Goal: Task Accomplishment & Management: Complete application form

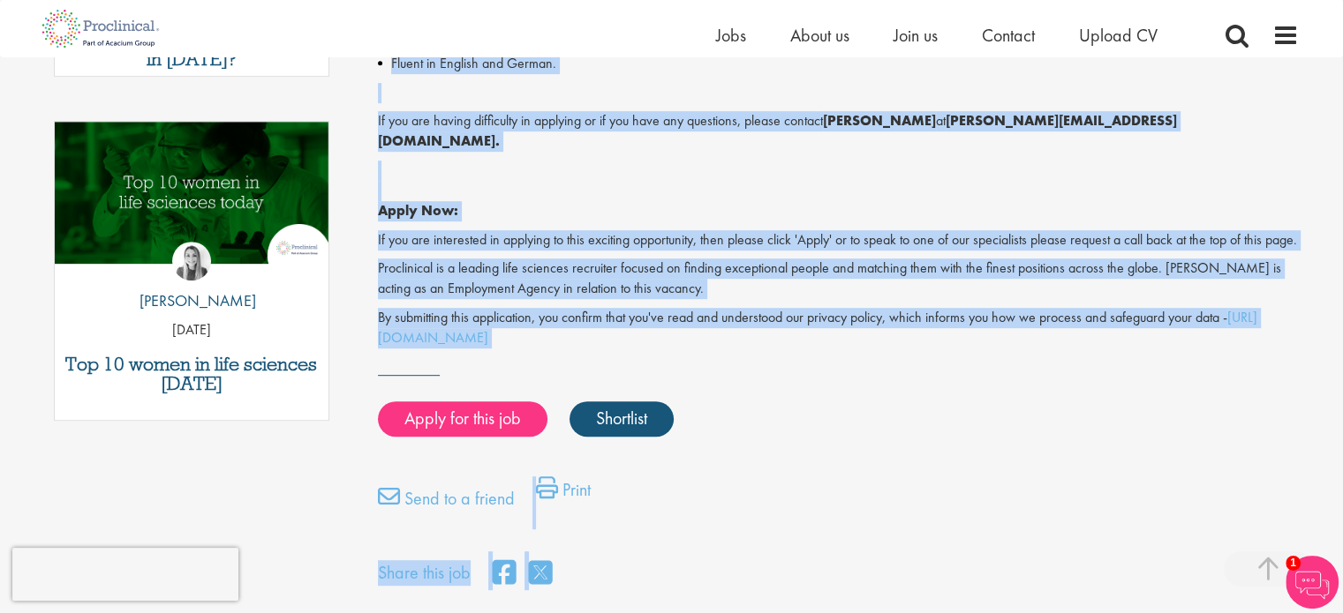
scroll to position [950, 0]
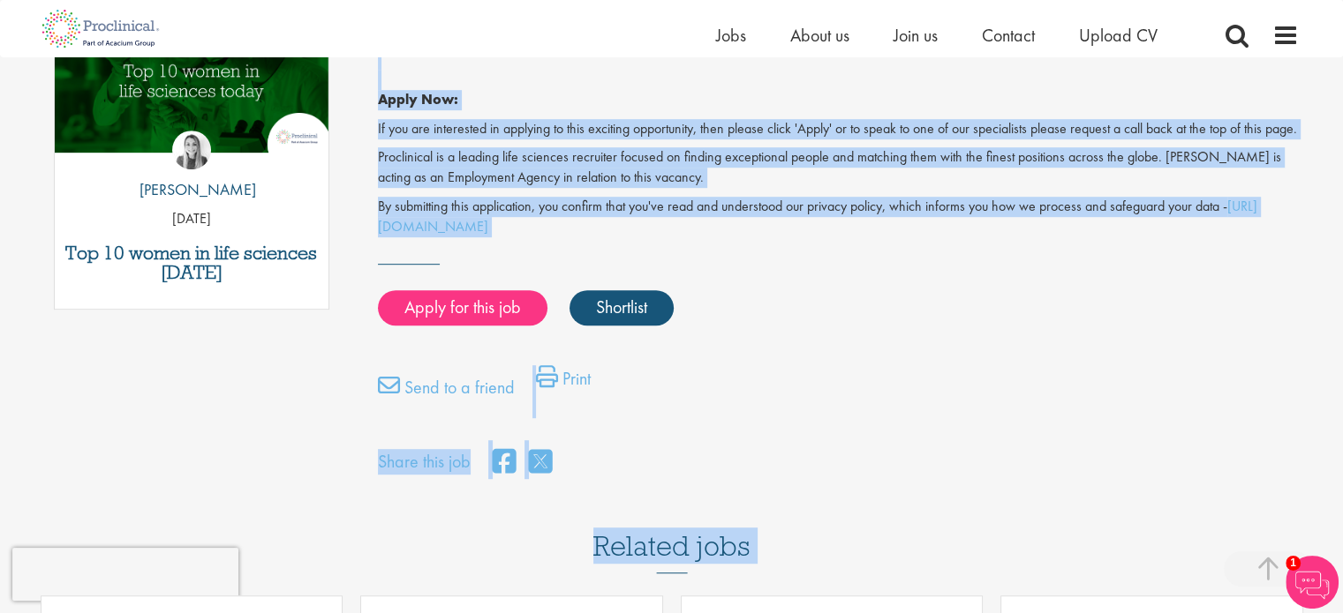
drag, startPoint x: 379, startPoint y: 237, endPoint x: 667, endPoint y: 237, distance: 288.6
copy div "C# Software Developer Salary: Highly Competitive Job type: Permanent Location: …"
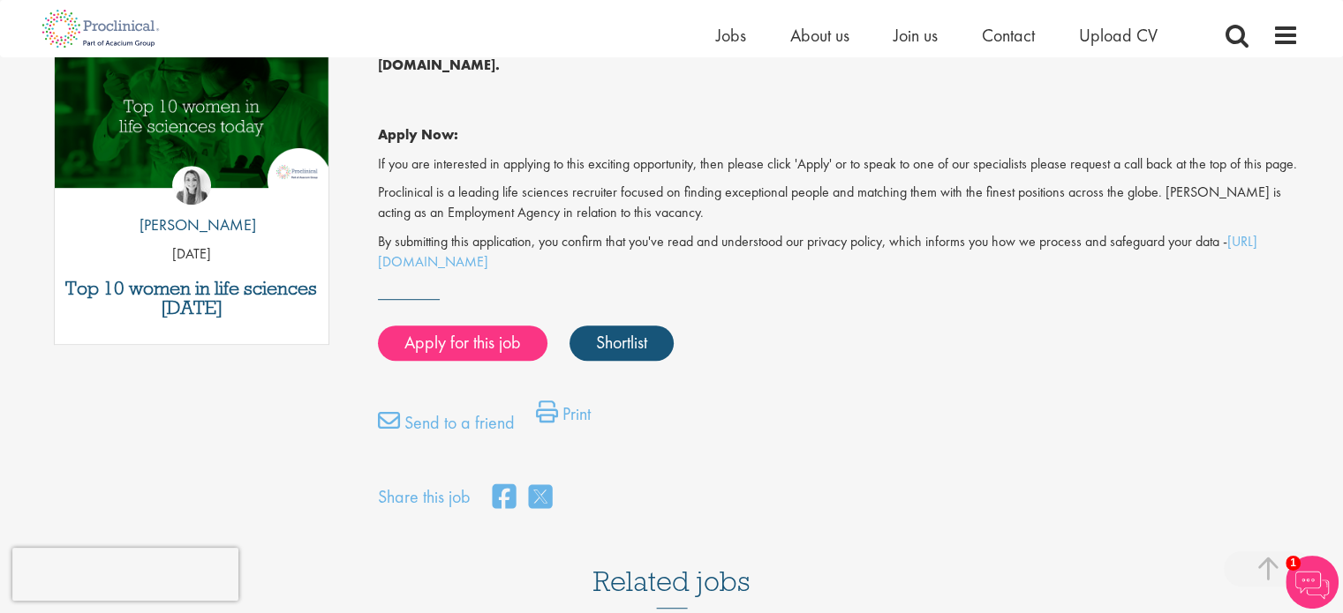
scroll to position [911, 0]
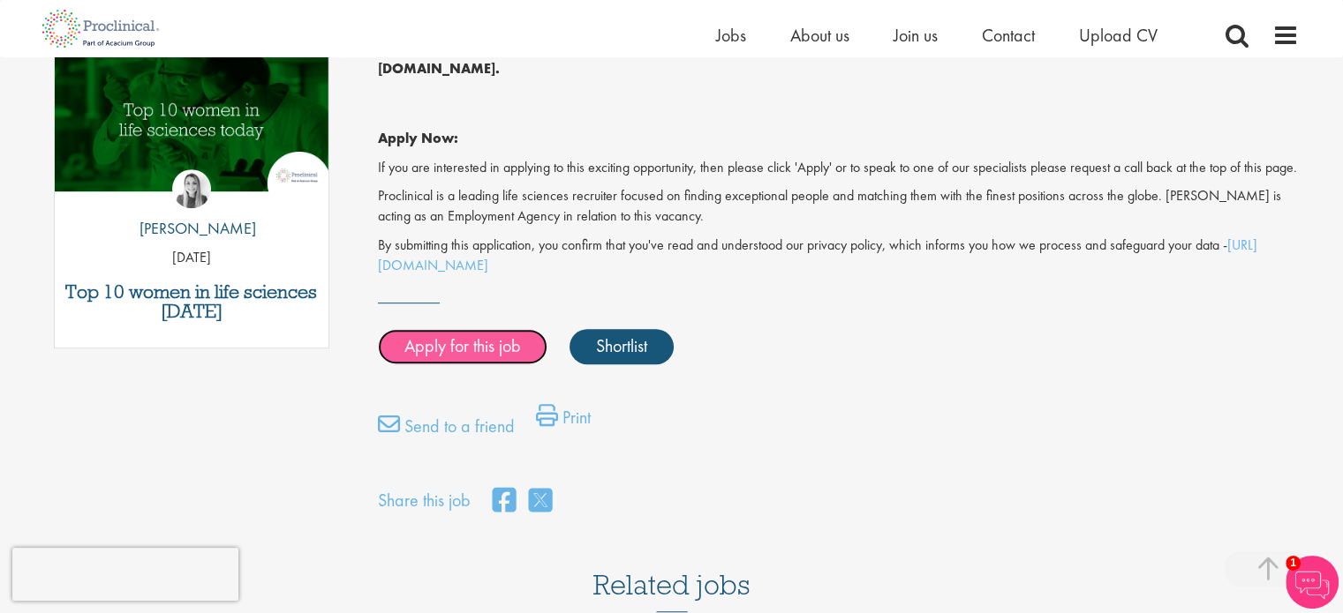
click at [484, 336] on link "Apply for this job" at bounding box center [462, 346] width 169 height 35
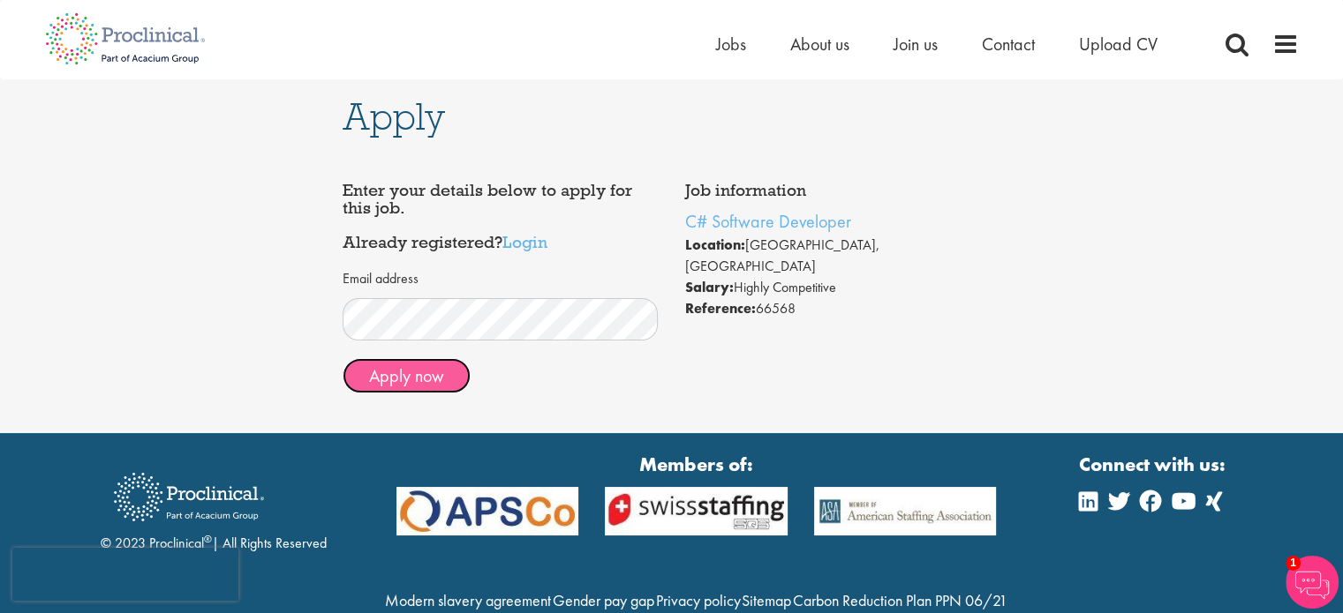
click at [408, 381] on button "Apply now" at bounding box center [406, 375] width 128 height 35
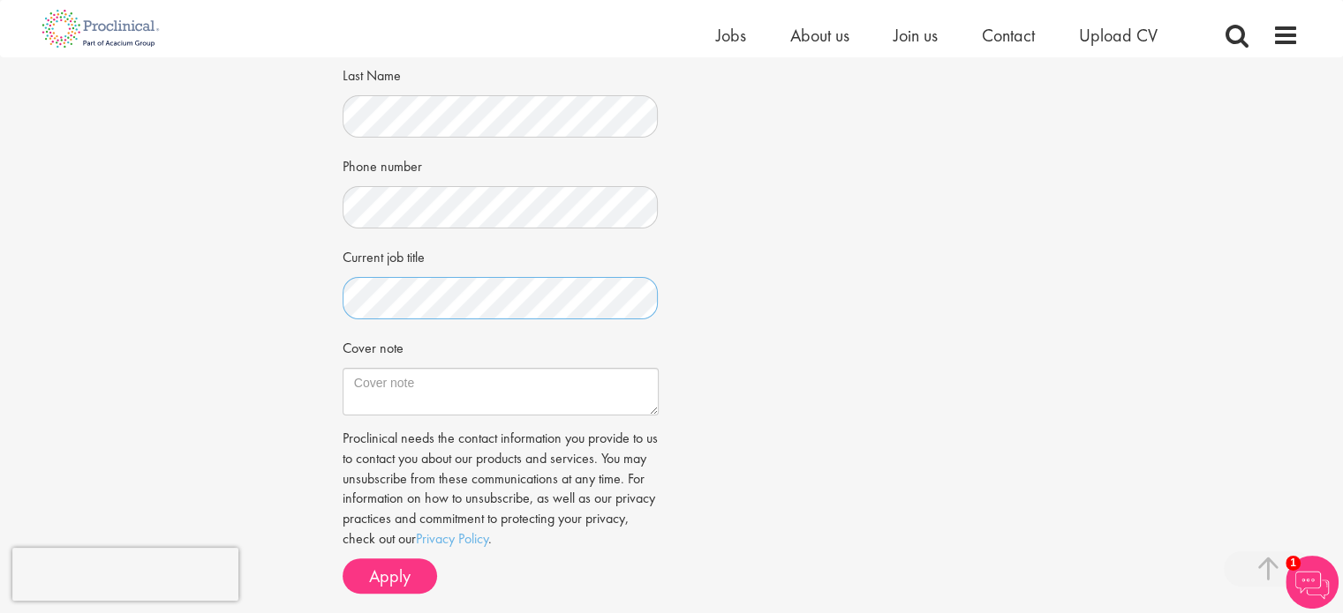
scroll to position [388, 0]
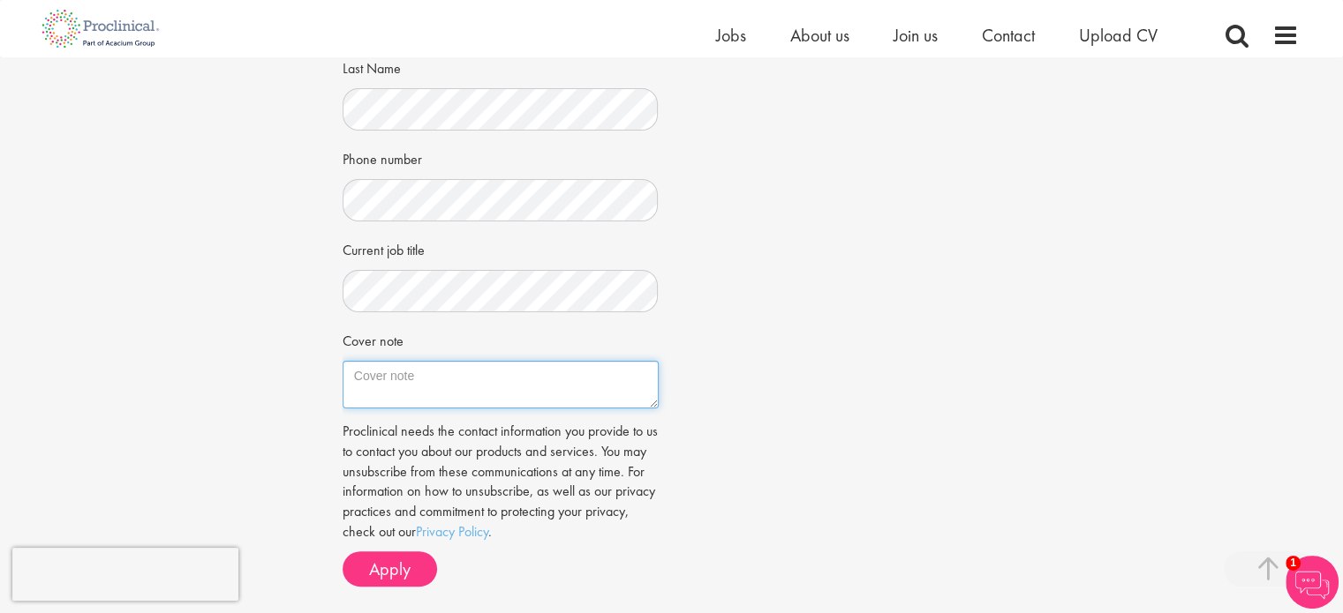
click at [433, 391] on textarea "Cover note" at bounding box center [500, 385] width 316 height 48
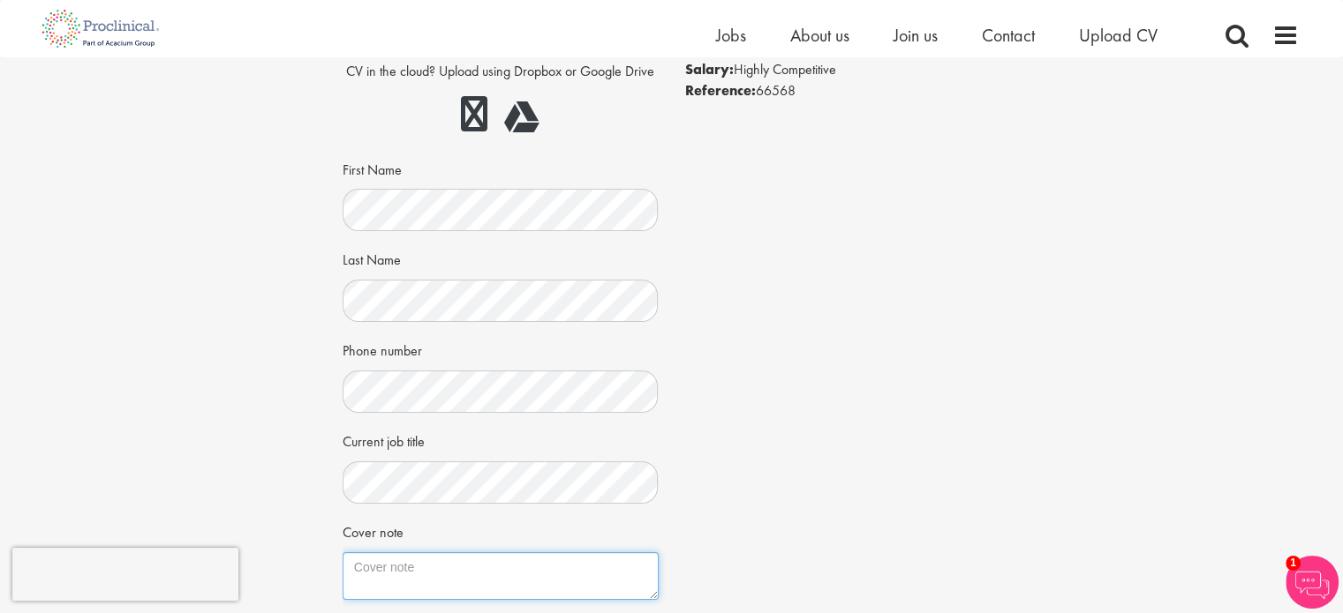
scroll to position [292, 0]
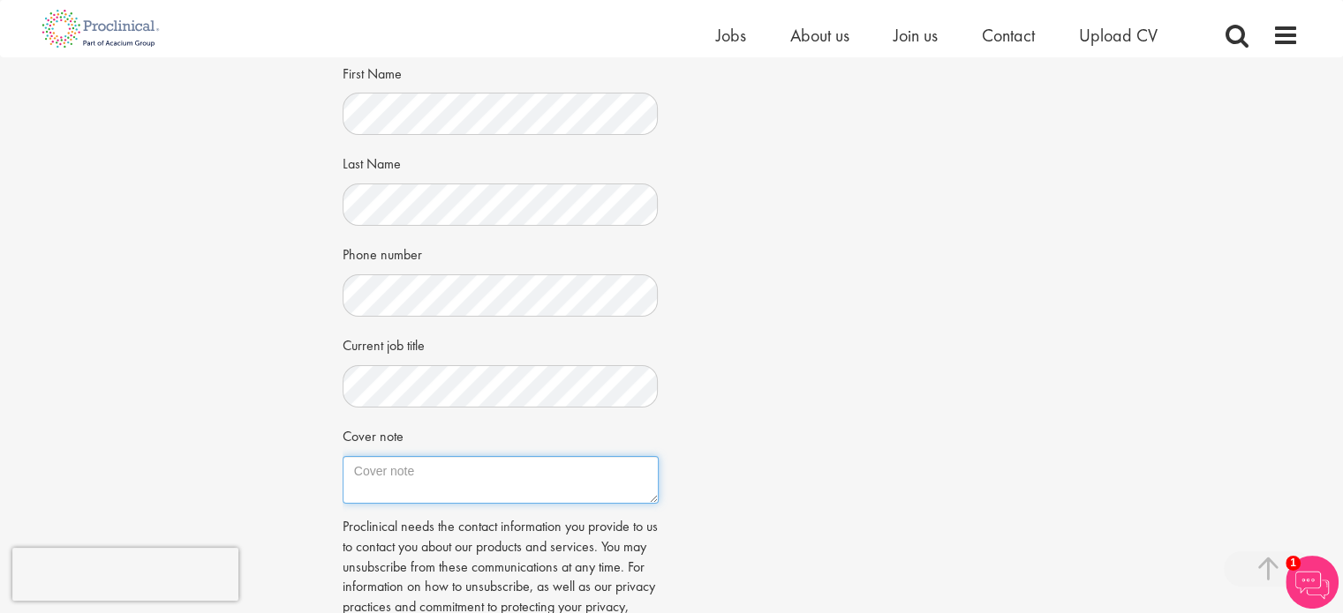
paste textarea "Lathusan Sivakumar Hebbelstraße 2K 65232 Taunusstein E-Mail: lathusansiva@gmail…"
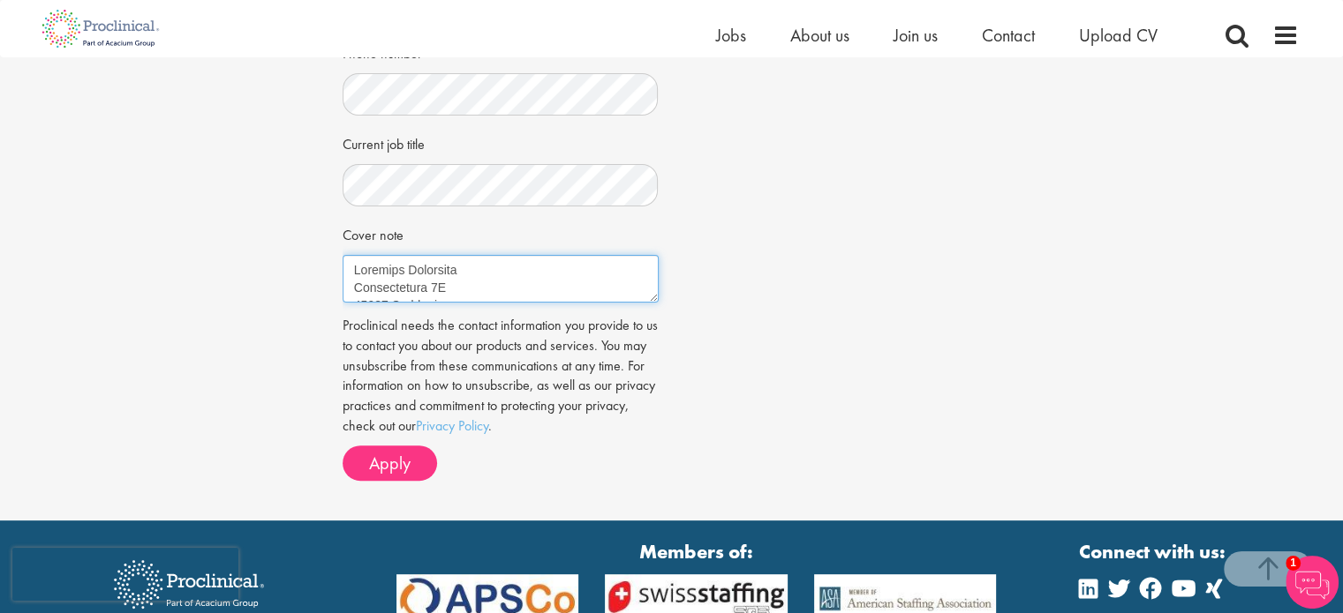
scroll to position [498, 0]
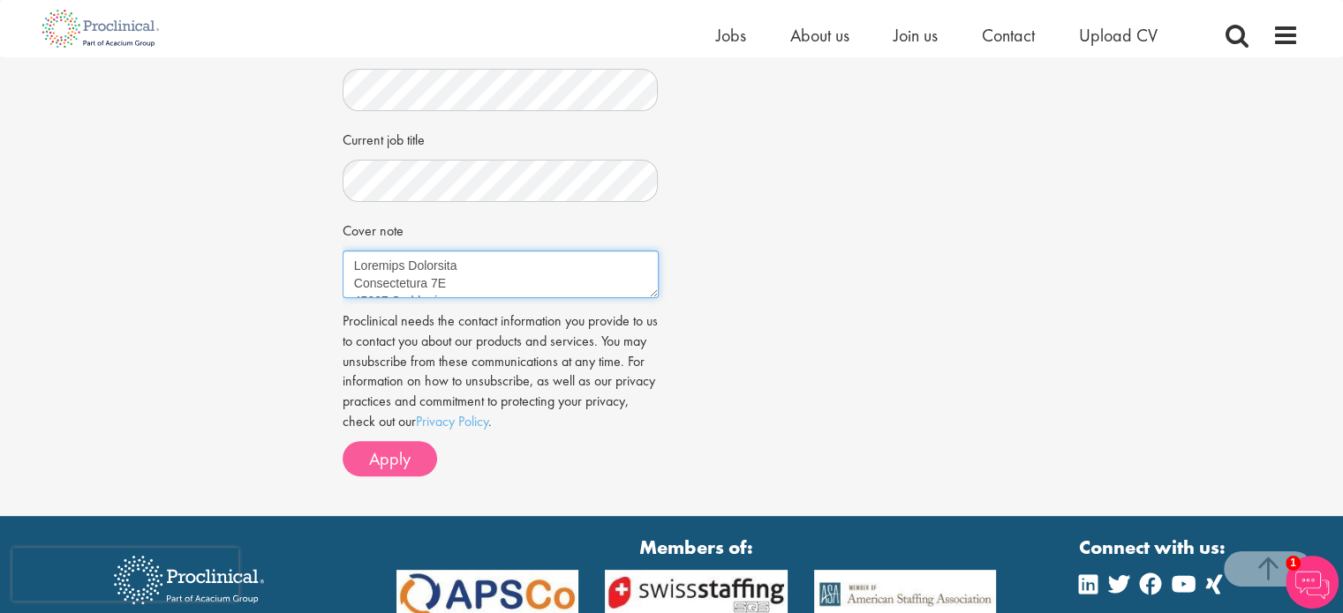
type textarea "Lathusan Sivakumar Hebbelstraße 2K 65232 Taunusstein E-Mail: lathusansiva@gmail…"
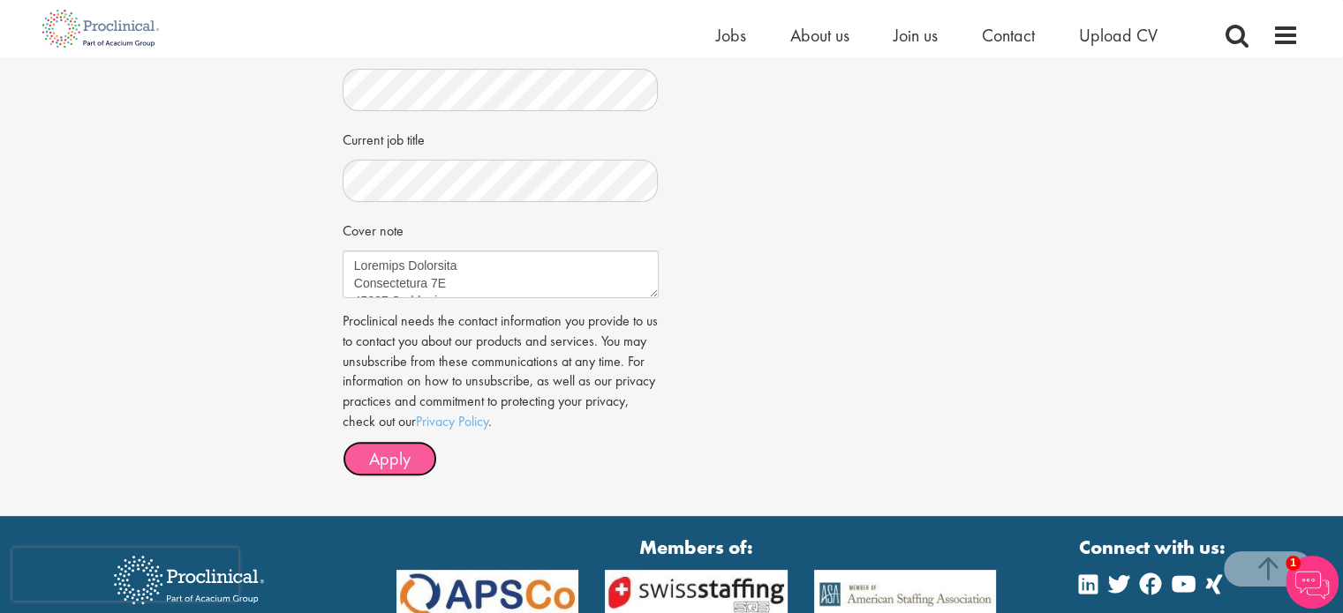
click at [384, 455] on span "Apply" at bounding box center [389, 459] width 41 height 23
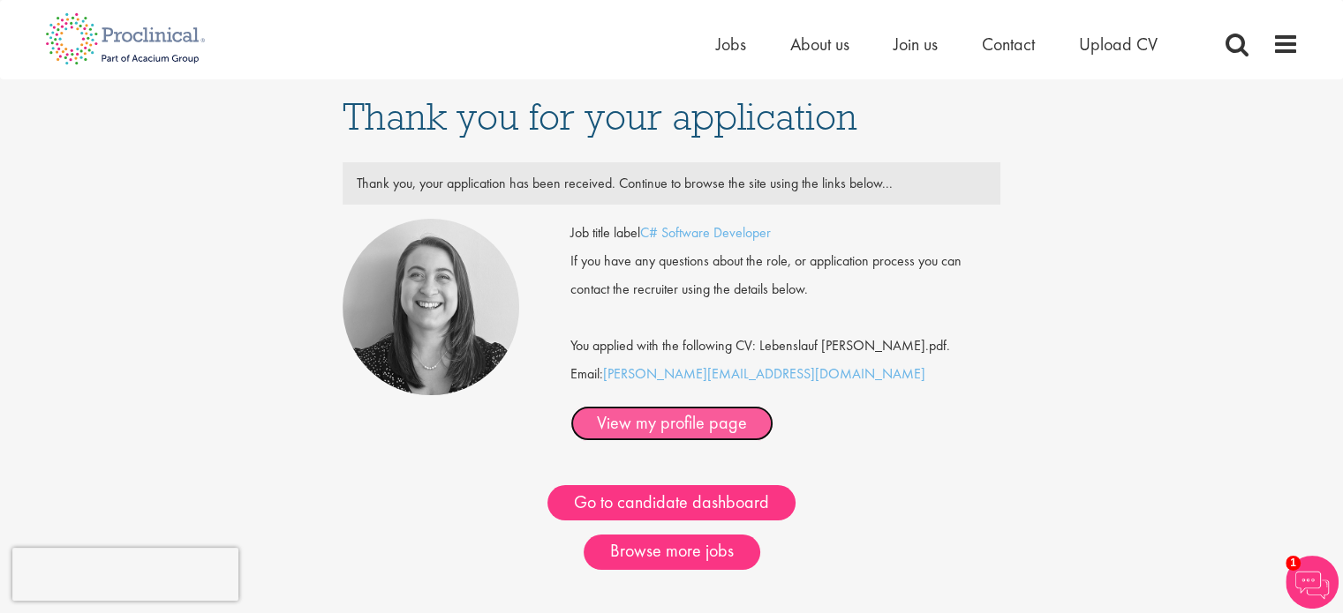
click at [773, 406] on link "View my profile page" at bounding box center [671, 423] width 203 height 35
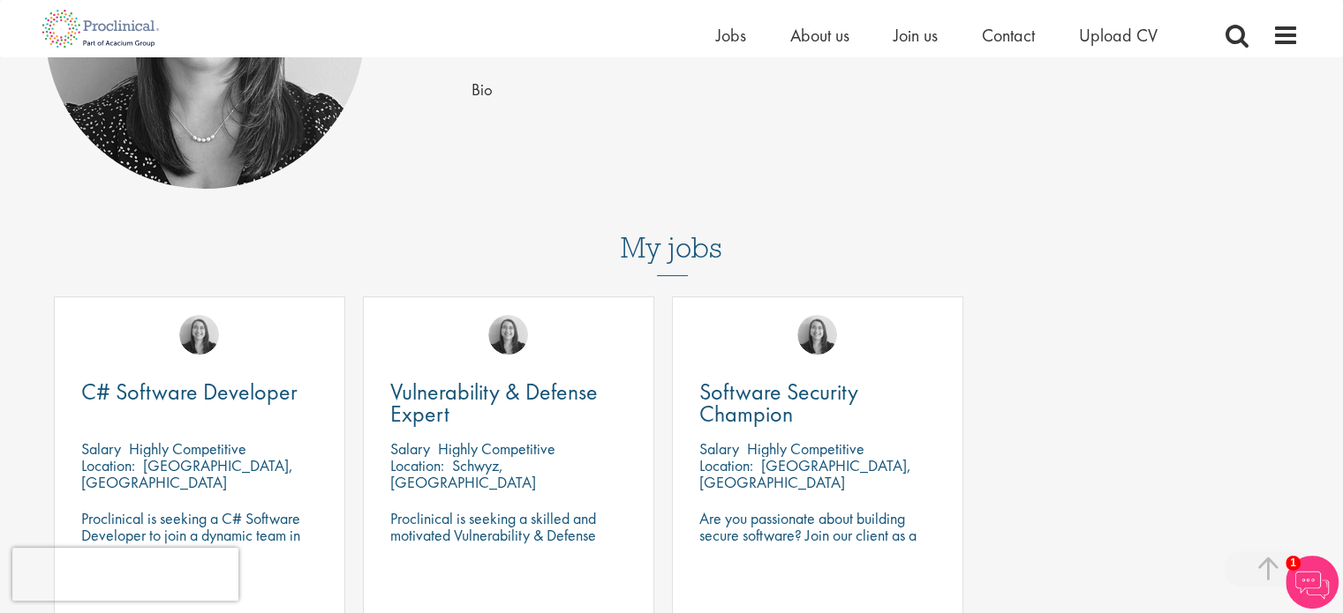
scroll to position [314, 0]
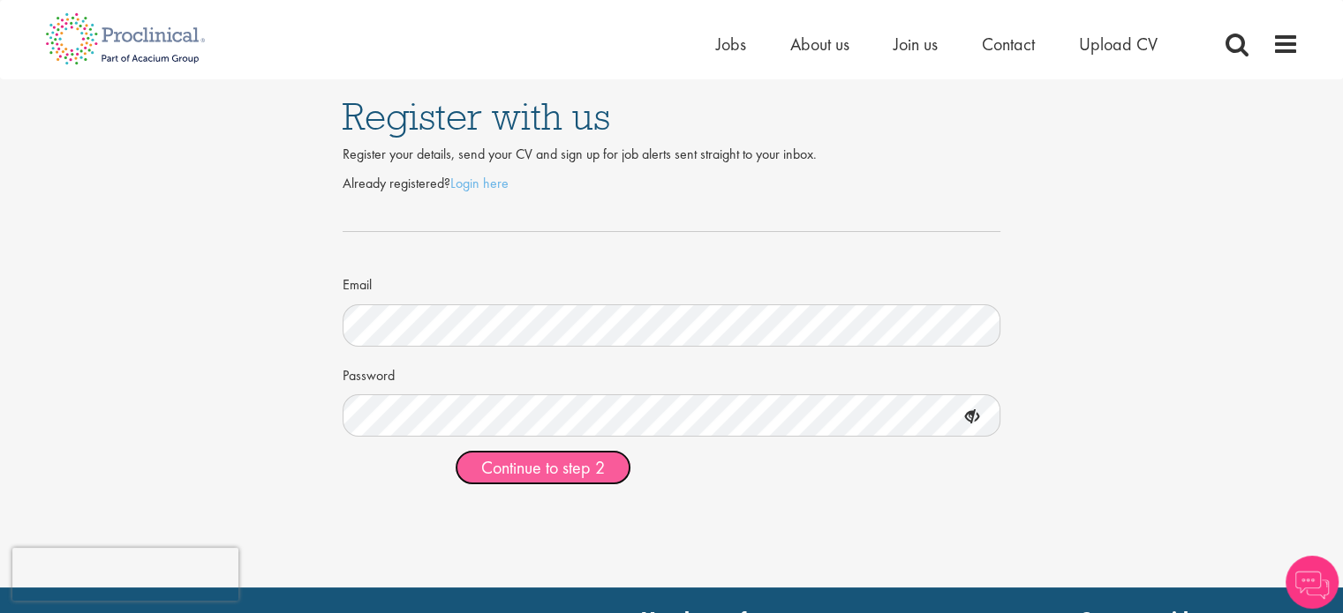
click at [542, 471] on span "Continue to step 2" at bounding box center [543, 467] width 124 height 23
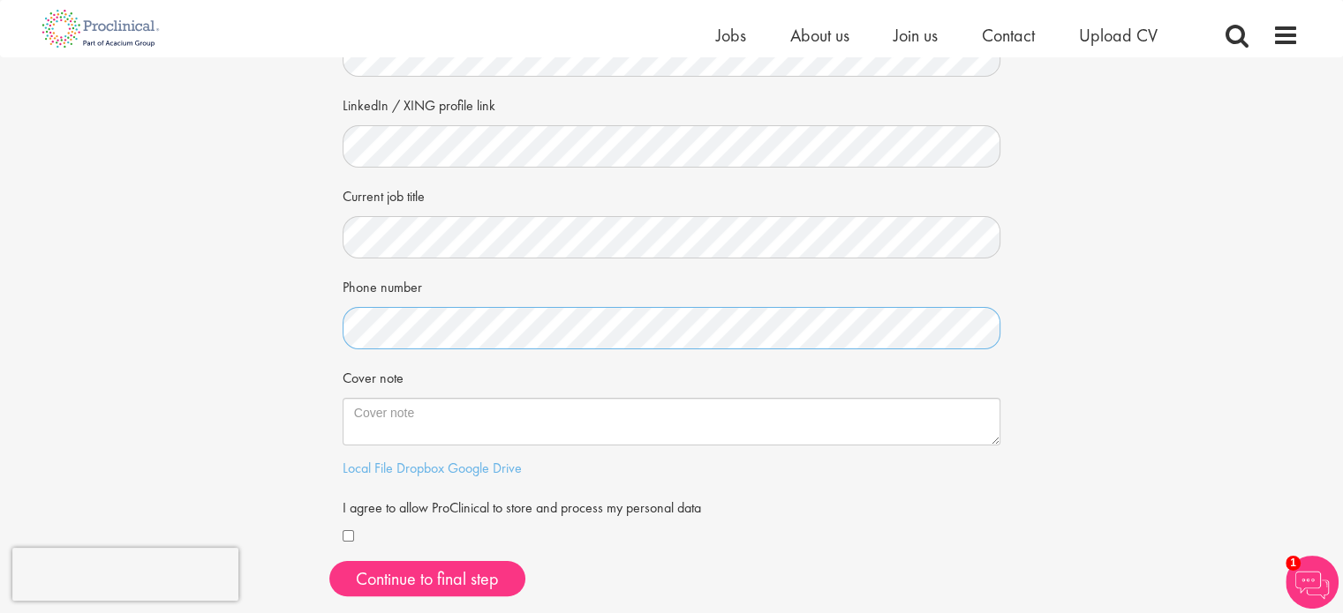
scroll to position [258, 0]
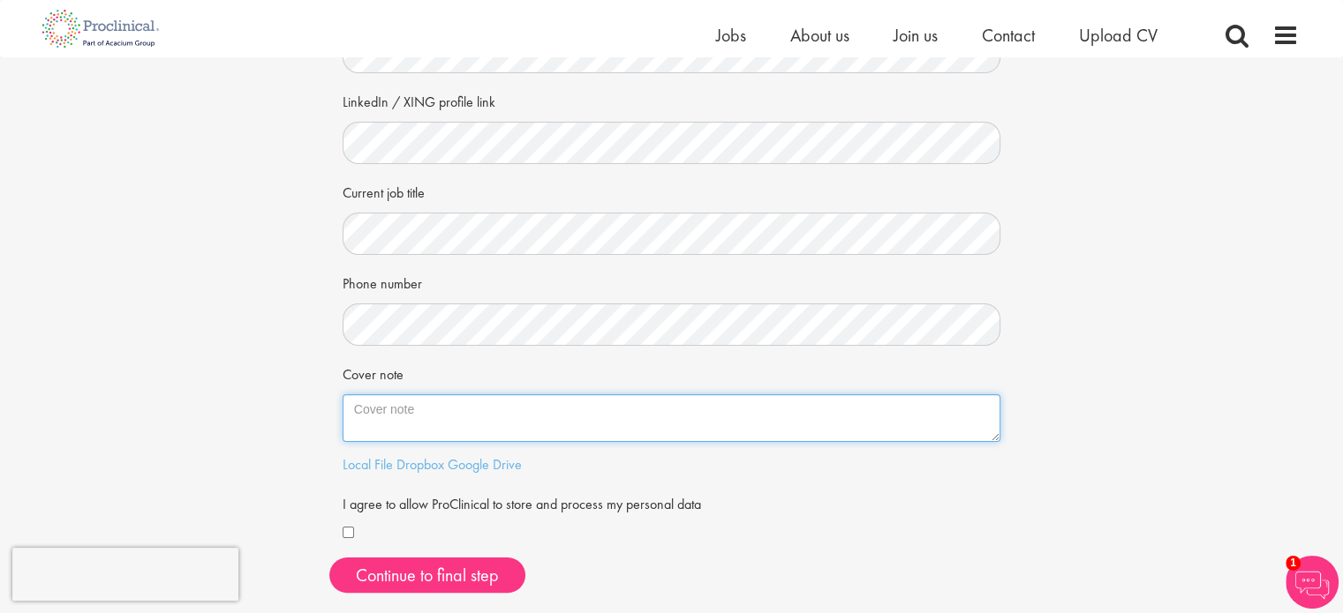
click at [448, 402] on textarea "Cover note" at bounding box center [671, 419] width 658 height 48
paste textarea "Sehr geehrte Damen und Herren, mein Name ist Lathusan Sivakumar und ich bin ein…"
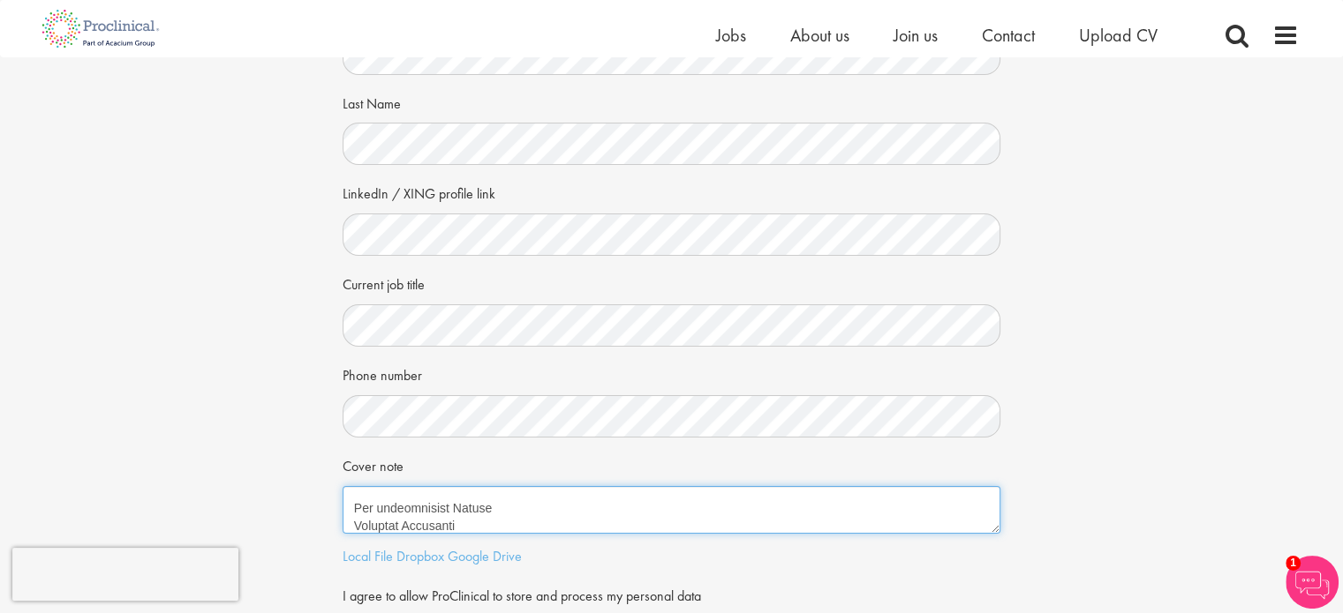
scroll to position [173, 0]
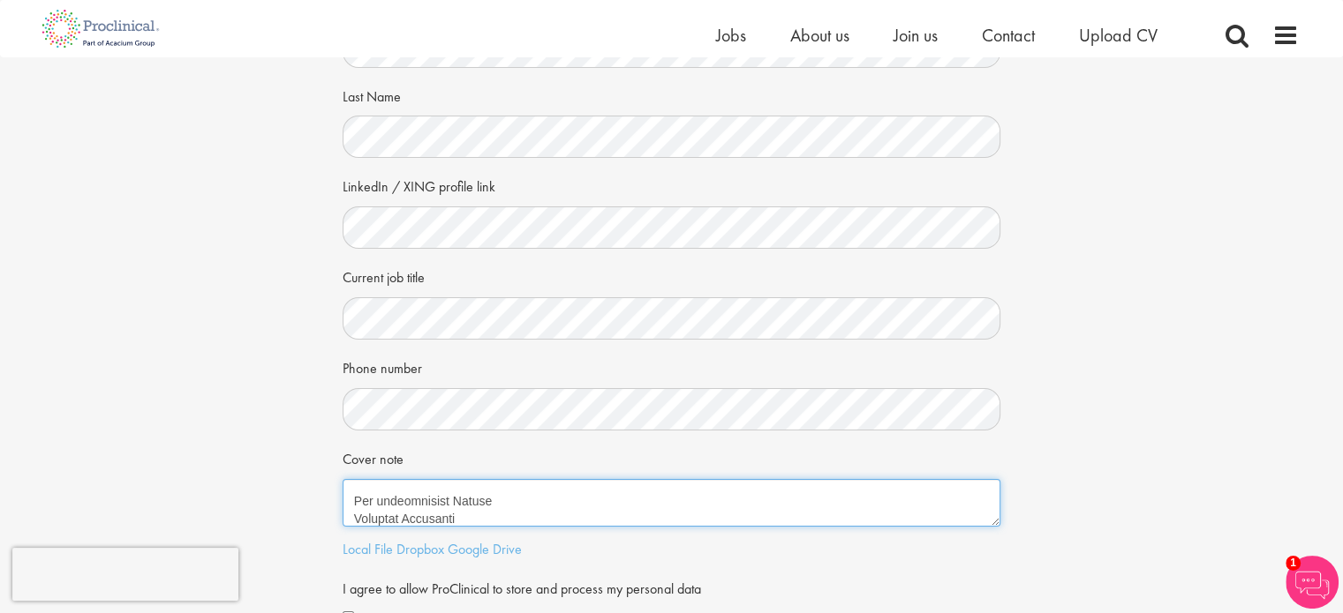
type textarea "Sehr geehrte Damen und Herren, mein Name ist Lathusan Sivakumar und ich bin ein…"
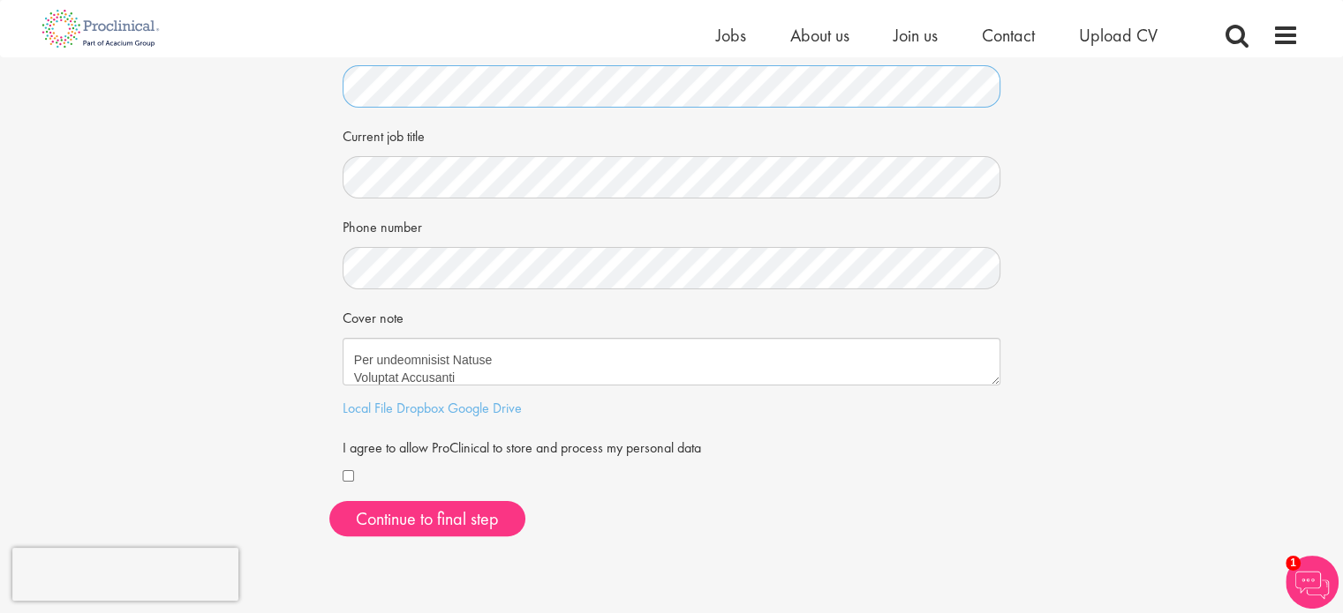
scroll to position [323, 0]
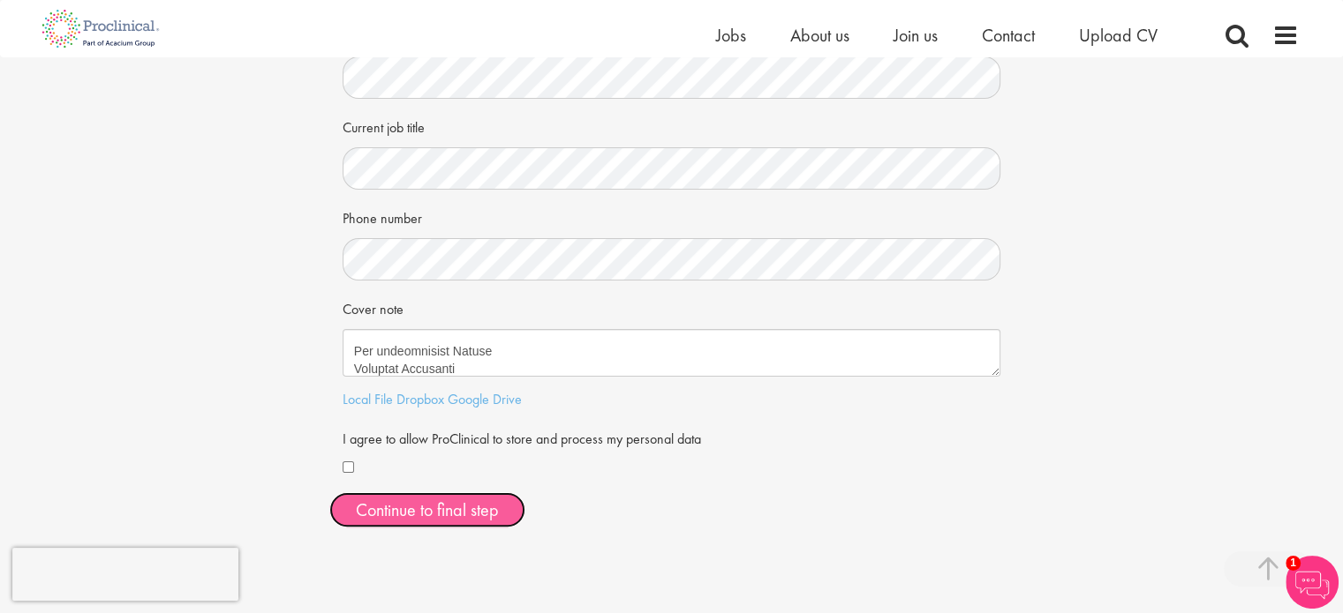
click at [364, 511] on button "Continue to final step" at bounding box center [427, 510] width 196 height 35
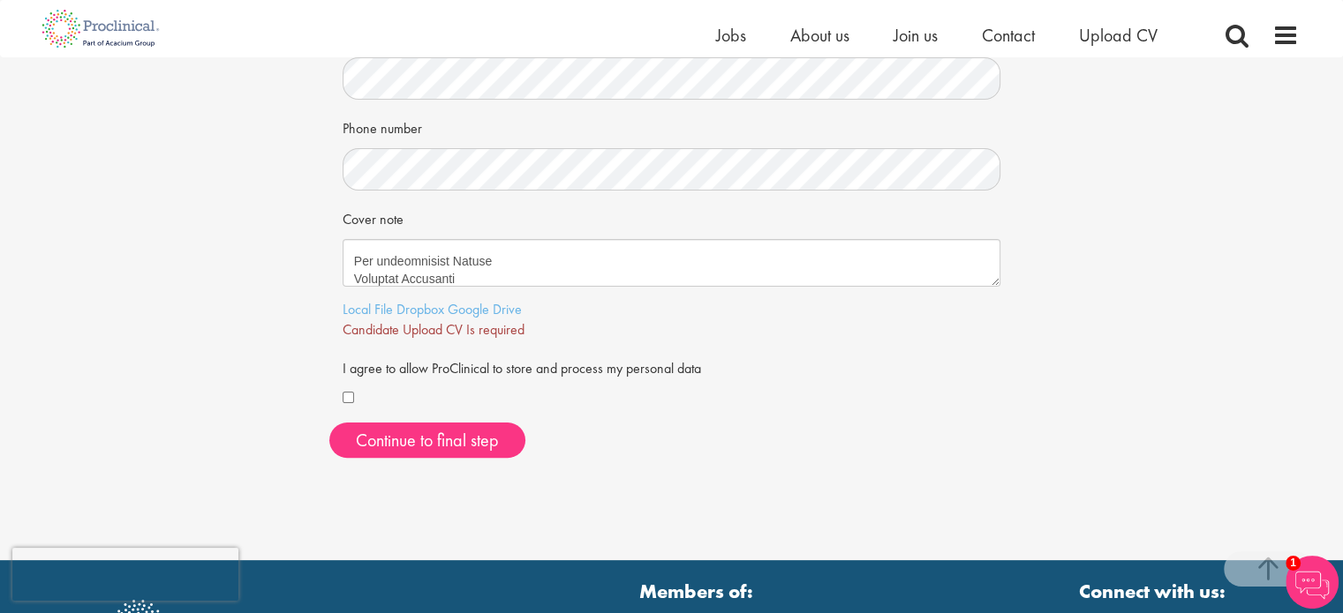
scroll to position [417, 0]
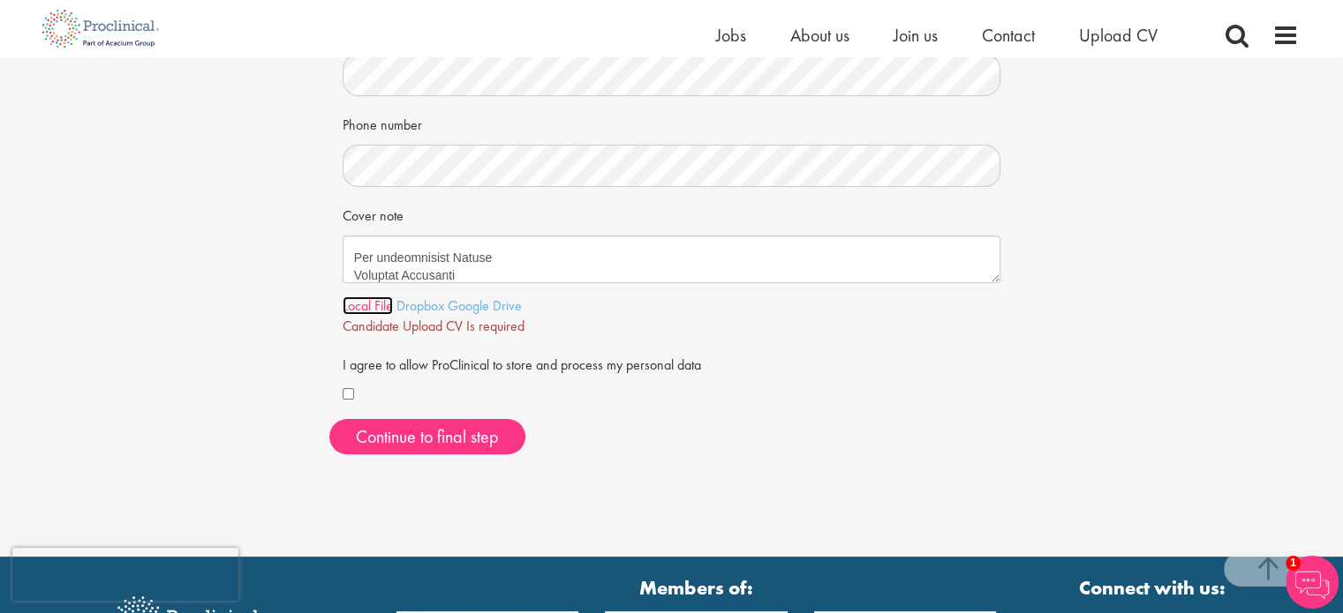
click at [360, 307] on link "Local File" at bounding box center [367, 306] width 50 height 19
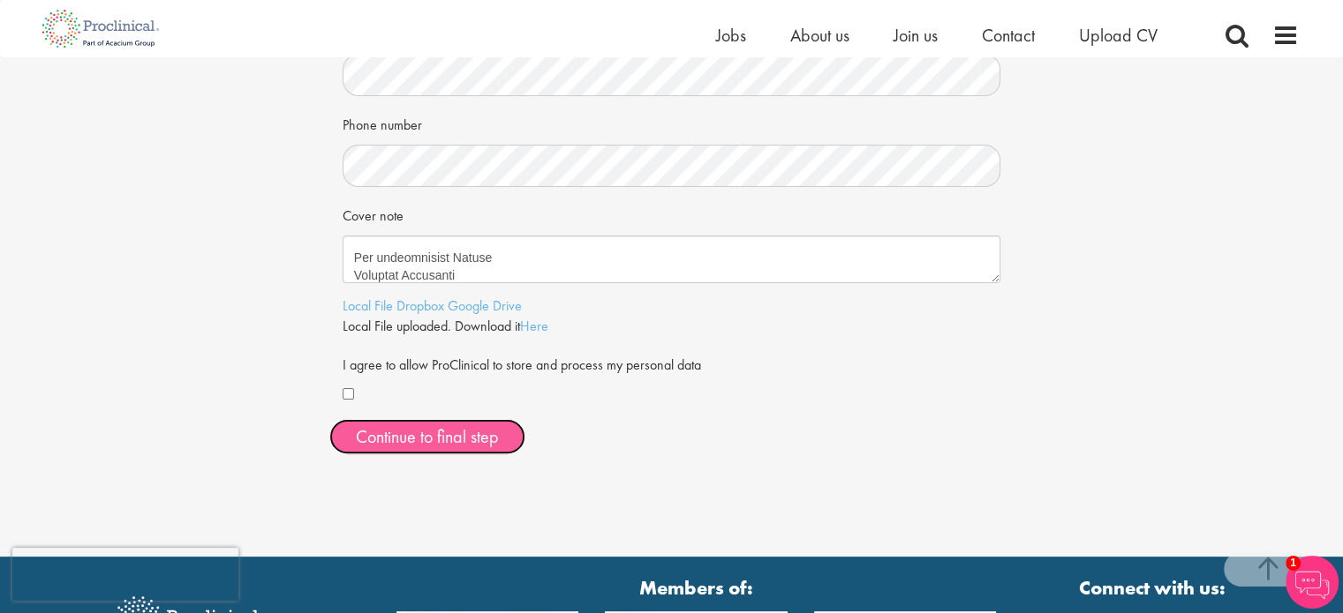
click at [436, 433] on span "Continue to final step" at bounding box center [427, 436] width 143 height 23
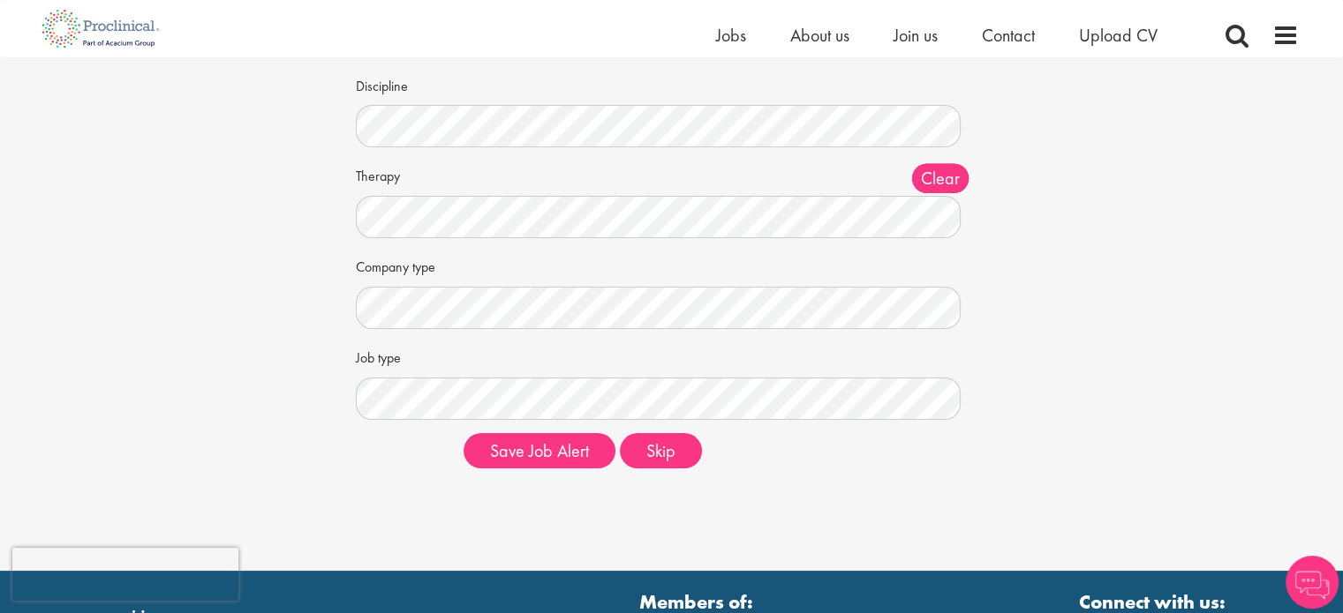
scroll to position [186, 0]
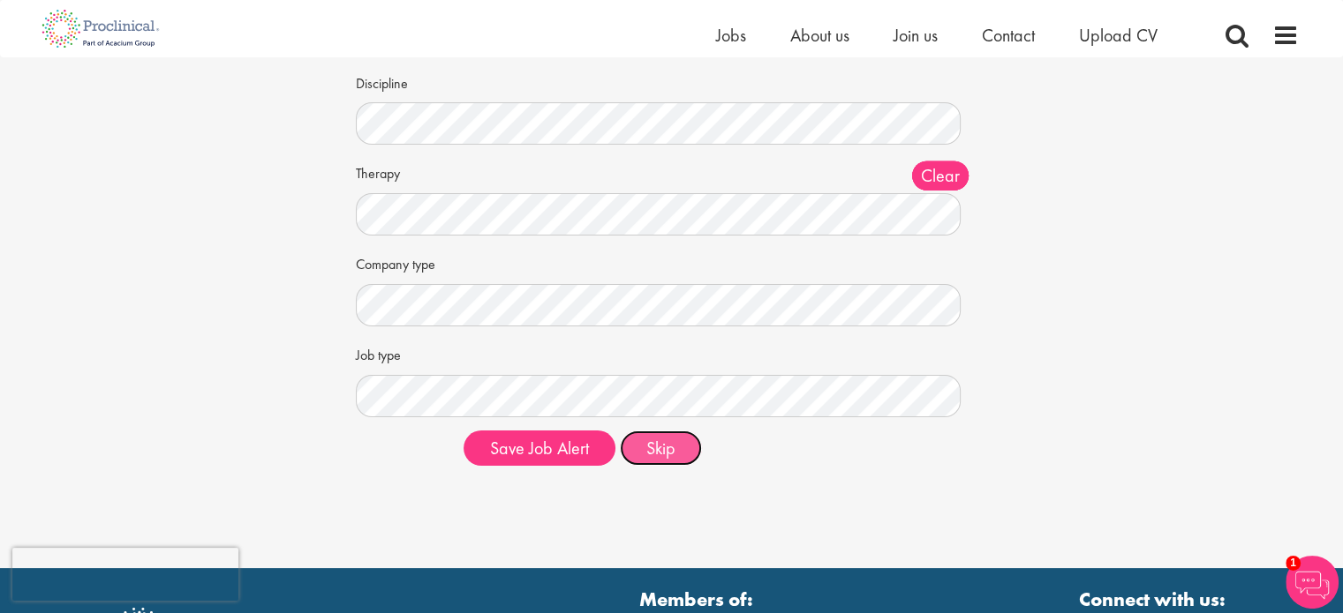
click at [661, 446] on button "Skip" at bounding box center [661, 448] width 82 height 35
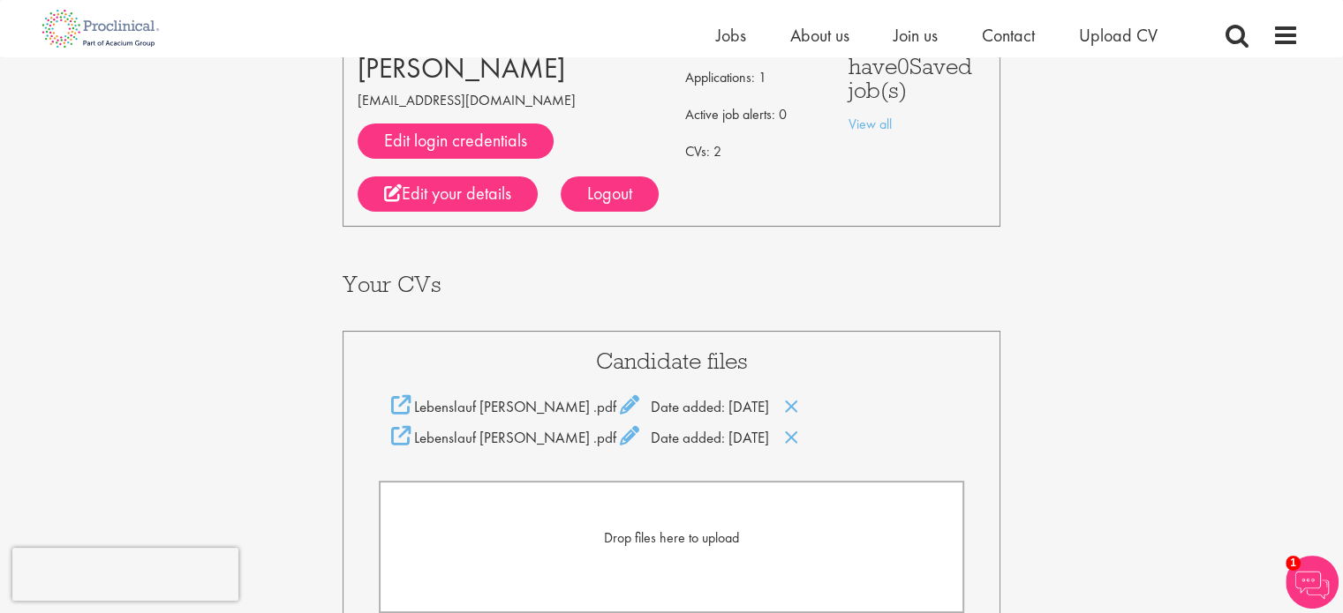
scroll to position [166, 0]
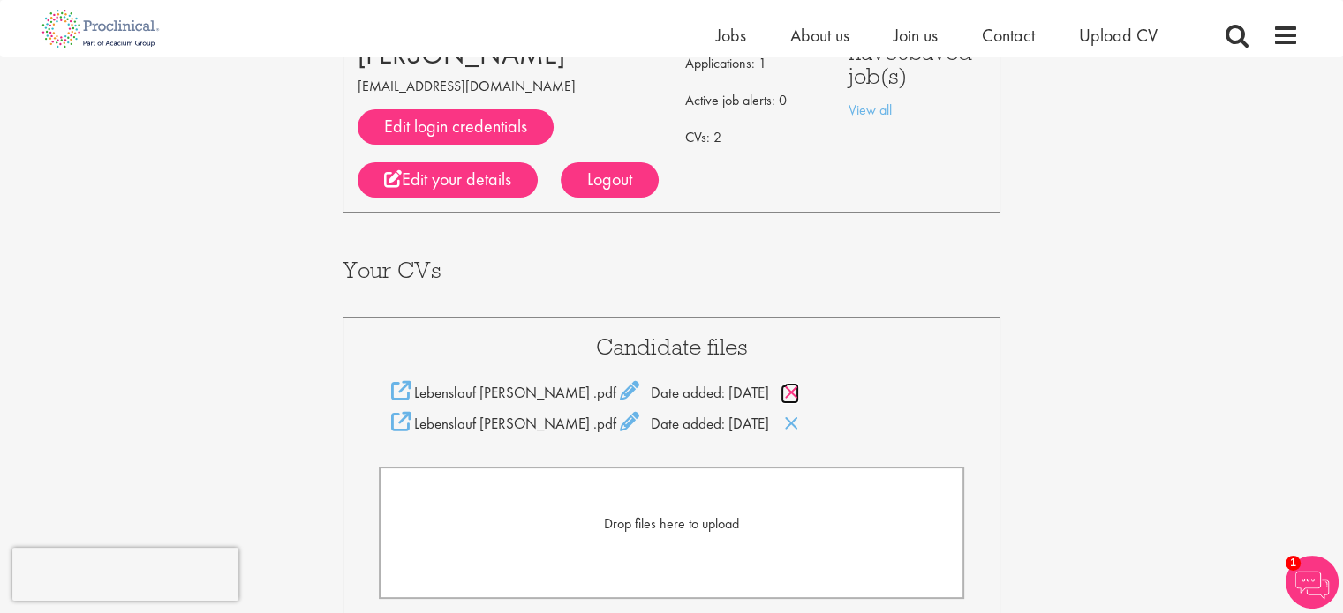
click at [799, 392] on icon at bounding box center [791, 392] width 15 height 19
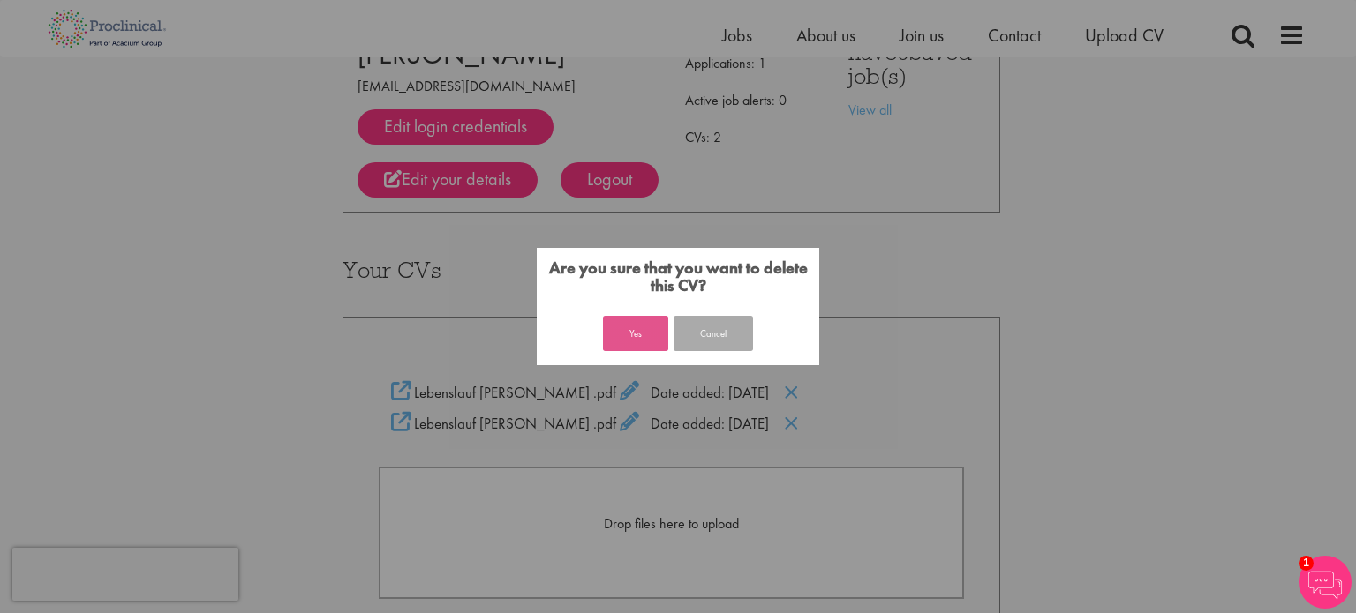
click at [641, 323] on button "Yes" at bounding box center [635, 333] width 65 height 35
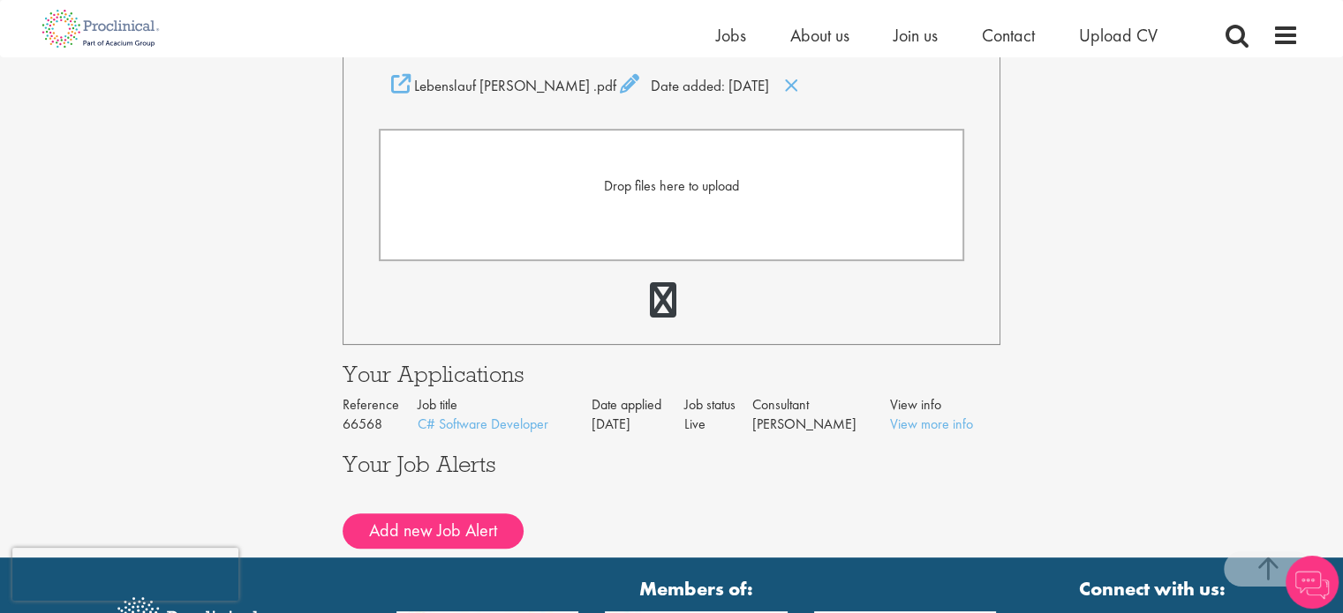
scroll to position [512, 0]
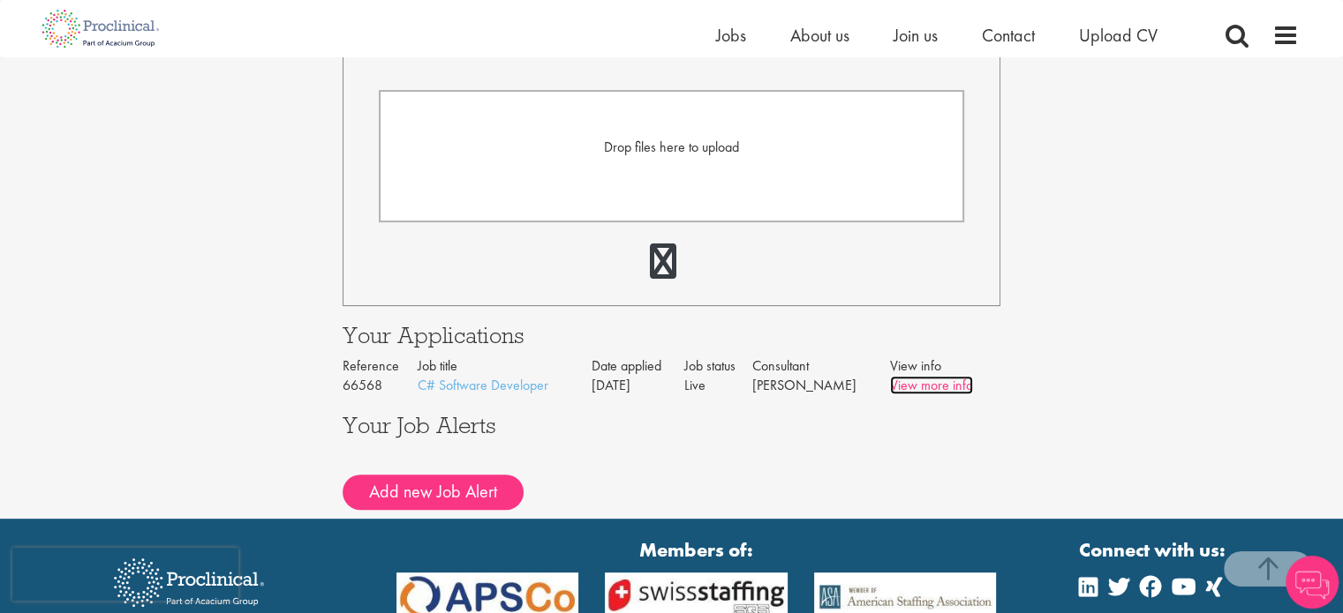
click at [916, 381] on link "View more info" at bounding box center [931, 385] width 83 height 19
